Goal: Information Seeking & Learning: Learn about a topic

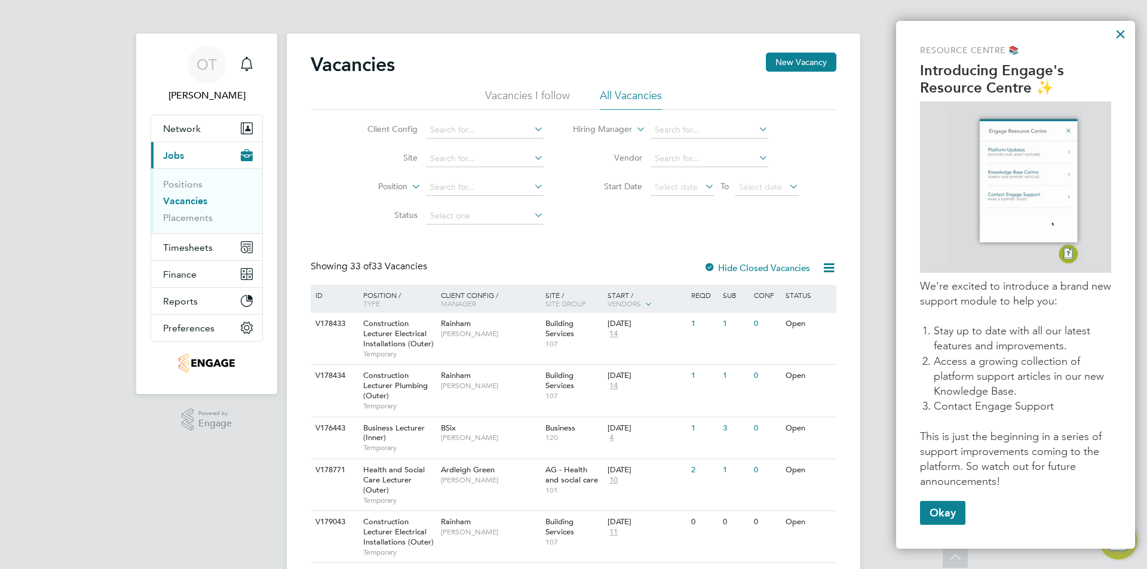
scroll to position [179, 0]
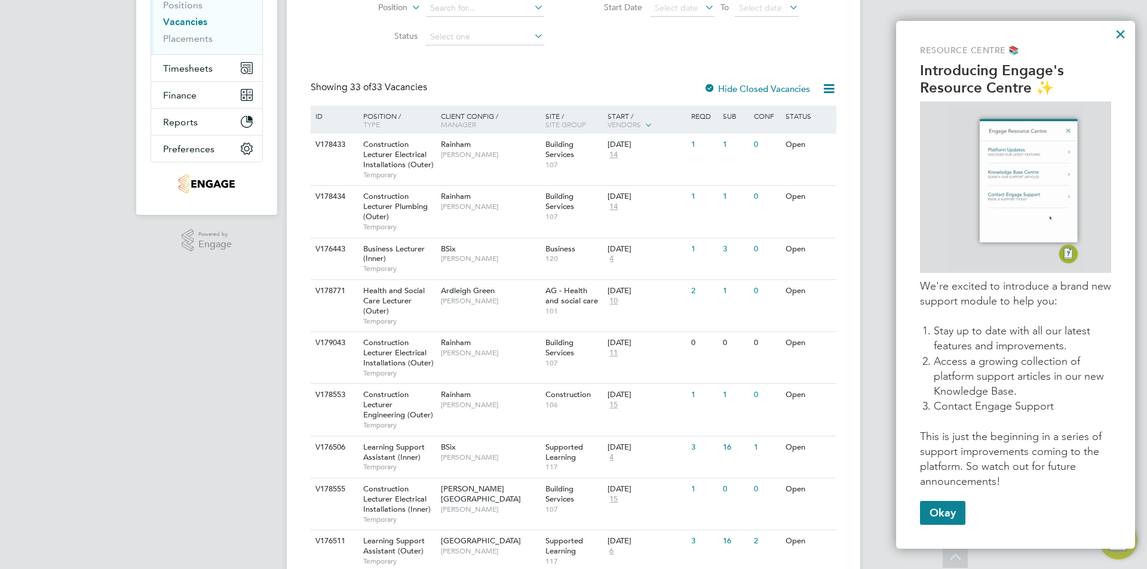
drag, startPoint x: 787, startPoint y: 37, endPoint x: 924, endPoint y: 5, distance: 141.0
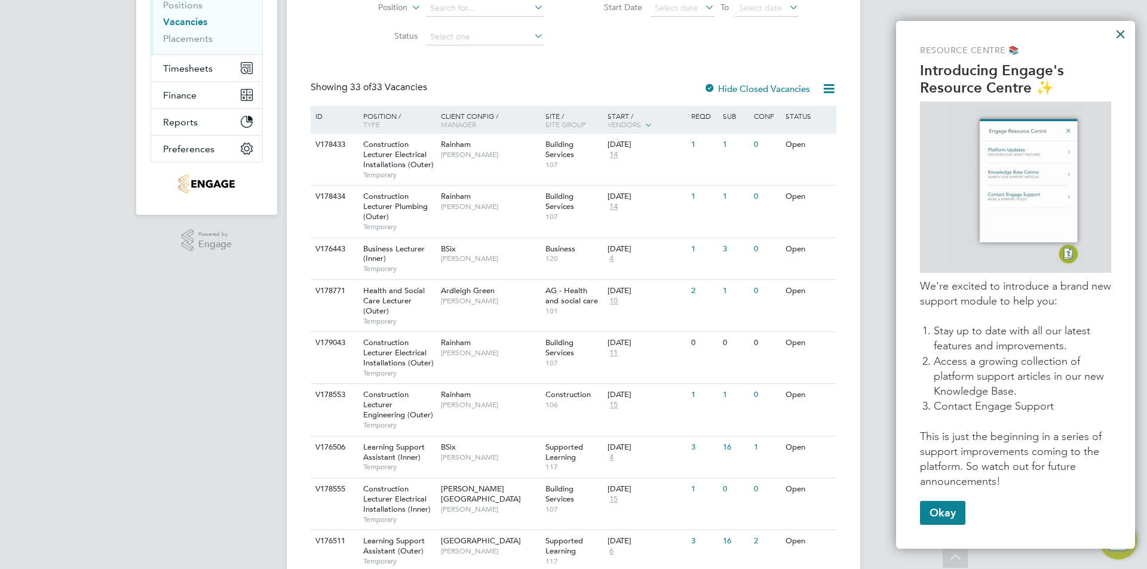
click at [1117, 33] on button "×" at bounding box center [1120, 33] width 11 height 19
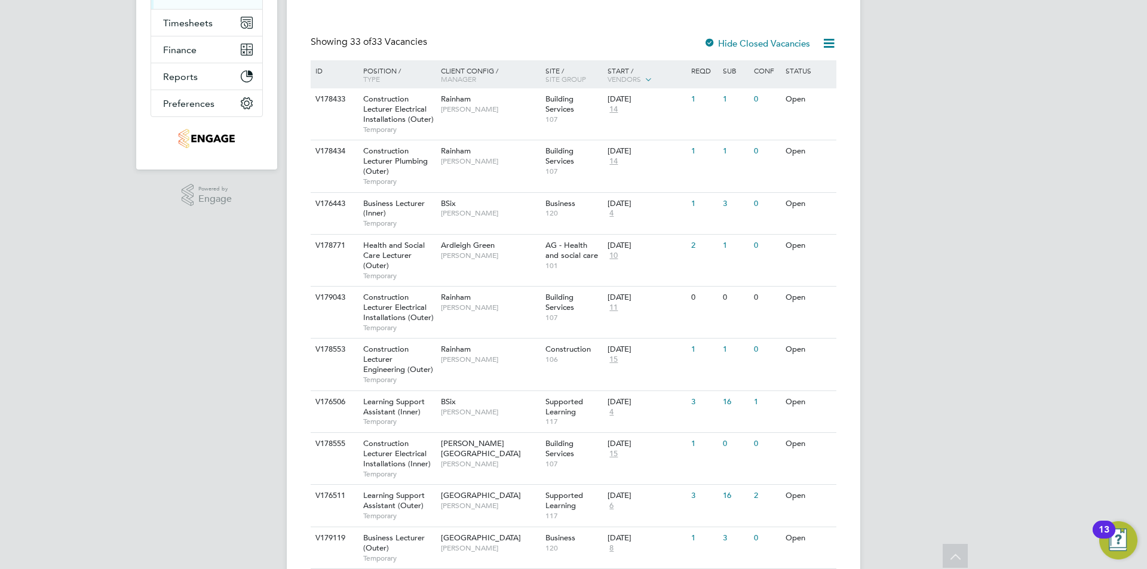
scroll to position [223, 0]
click at [417, 211] on div "Business Lecturer (Inner) Temporary" at bounding box center [396, 214] width 84 height 41
click at [395, 247] on span "Health and Social Care Lecturer (Outer)" at bounding box center [394, 256] width 62 height 30
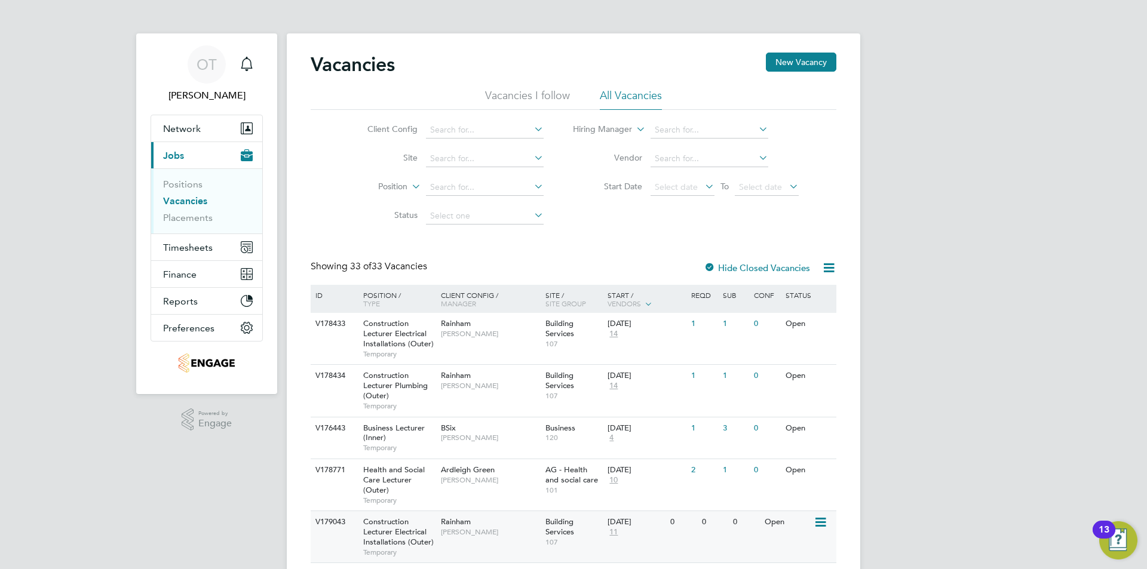
scroll to position [60, 0]
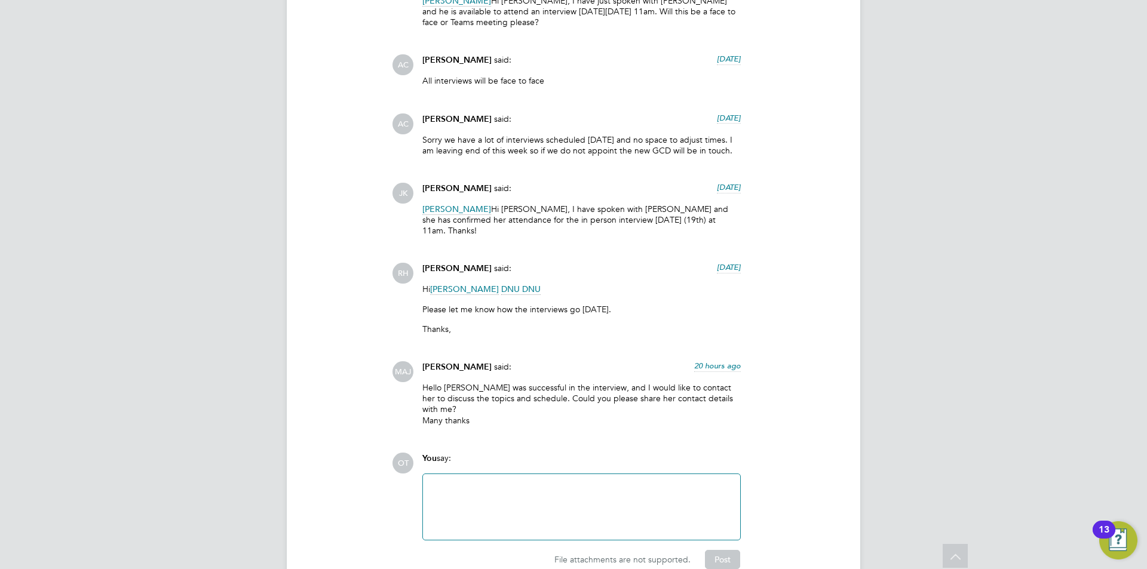
scroll to position [2782, 0]
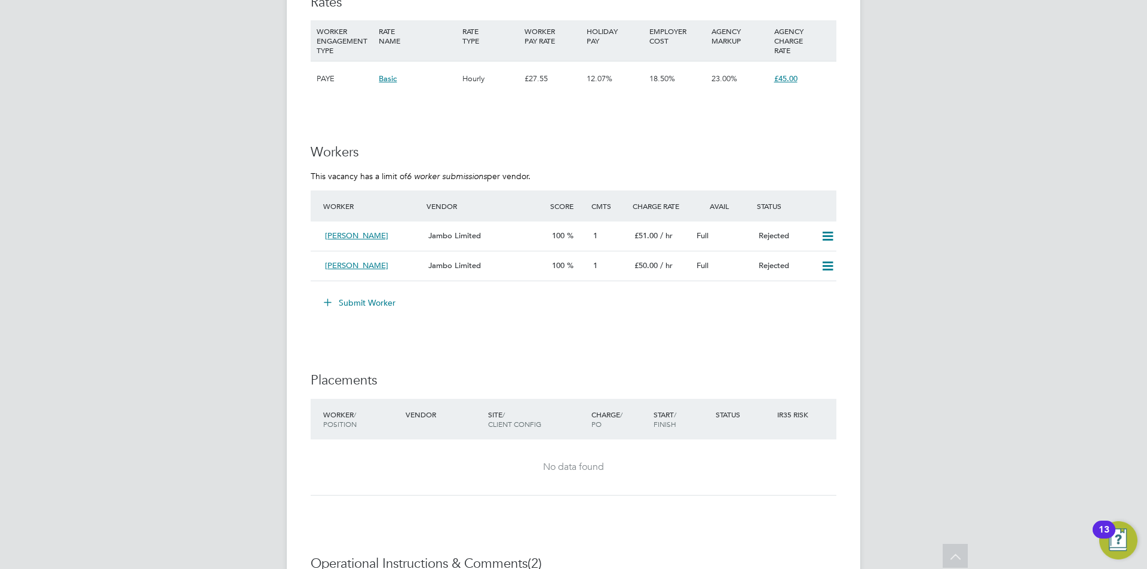
scroll to position [1777, 0]
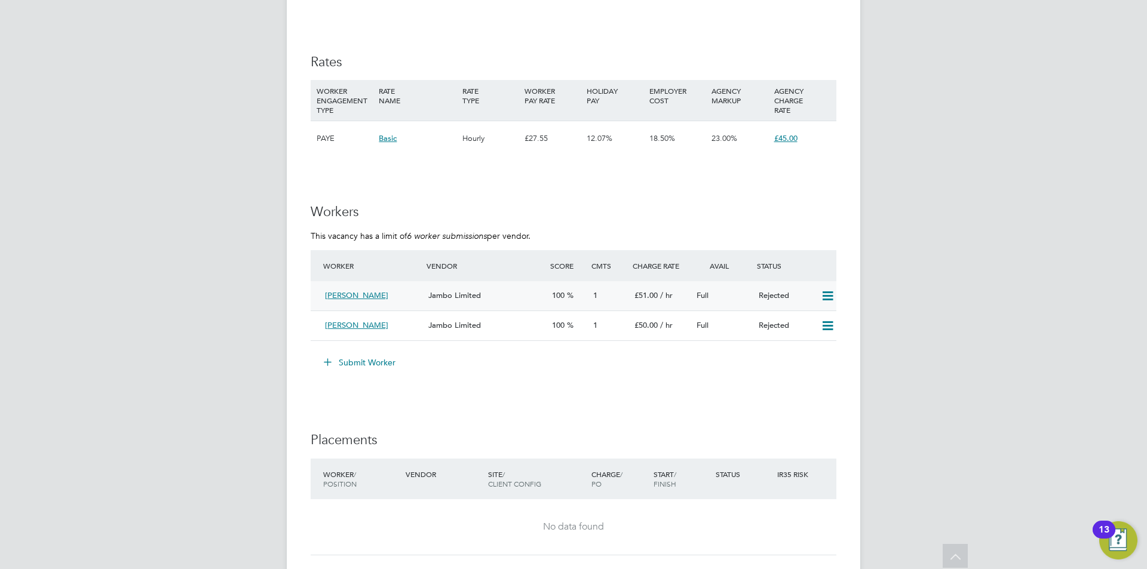
click at [365, 293] on span "[PERSON_NAME]" at bounding box center [356, 295] width 63 height 10
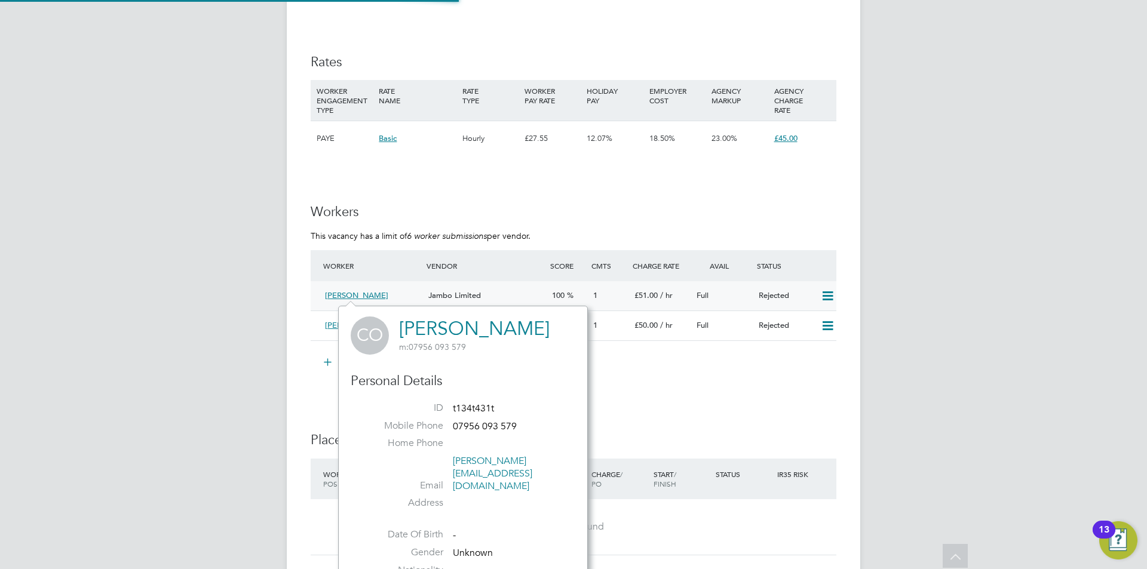
scroll to position [280, 250]
